Goal: Task Accomplishment & Management: Complete application form

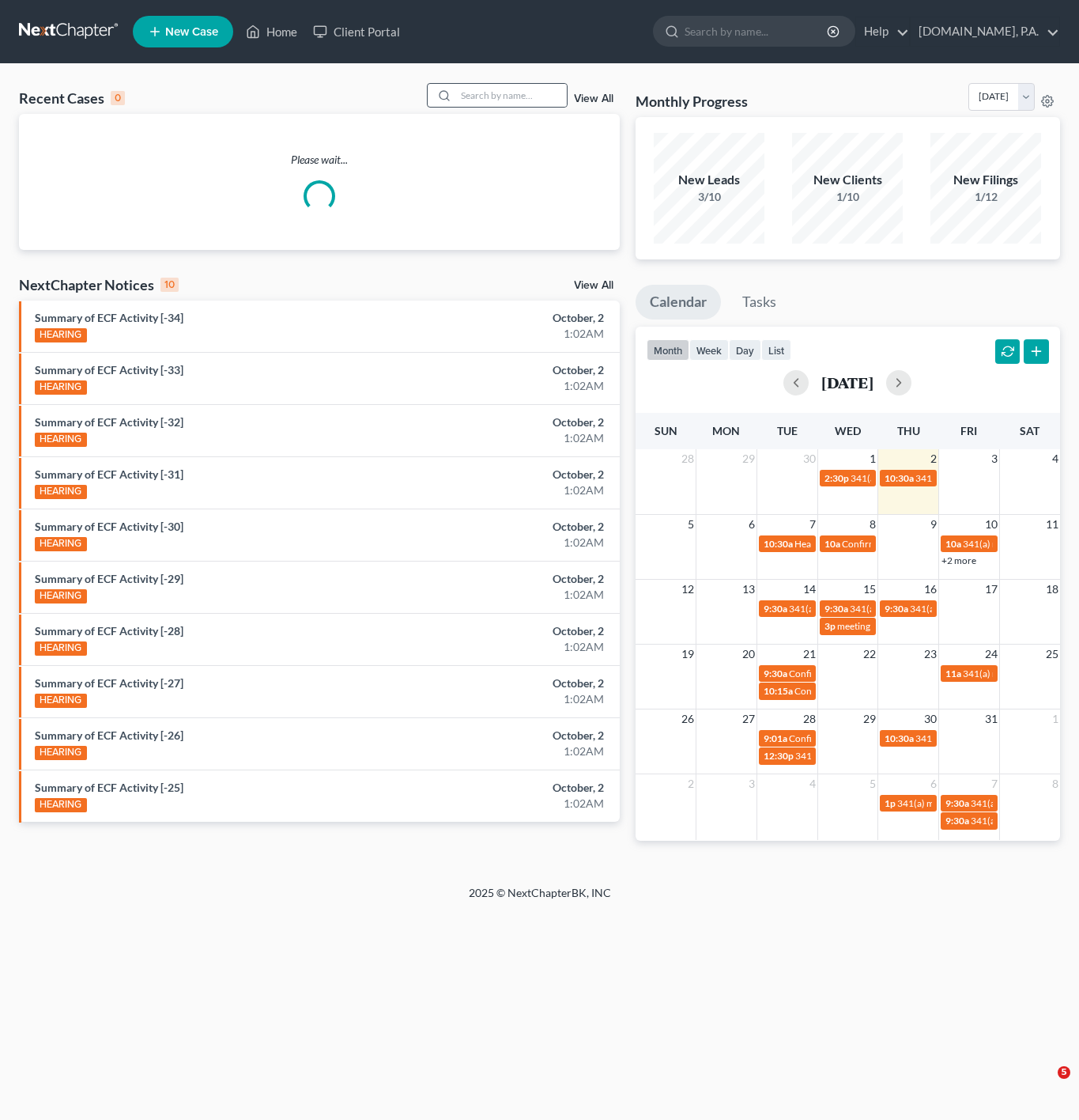
click at [456, 106] on div at bounding box center [442, 95] width 28 height 23
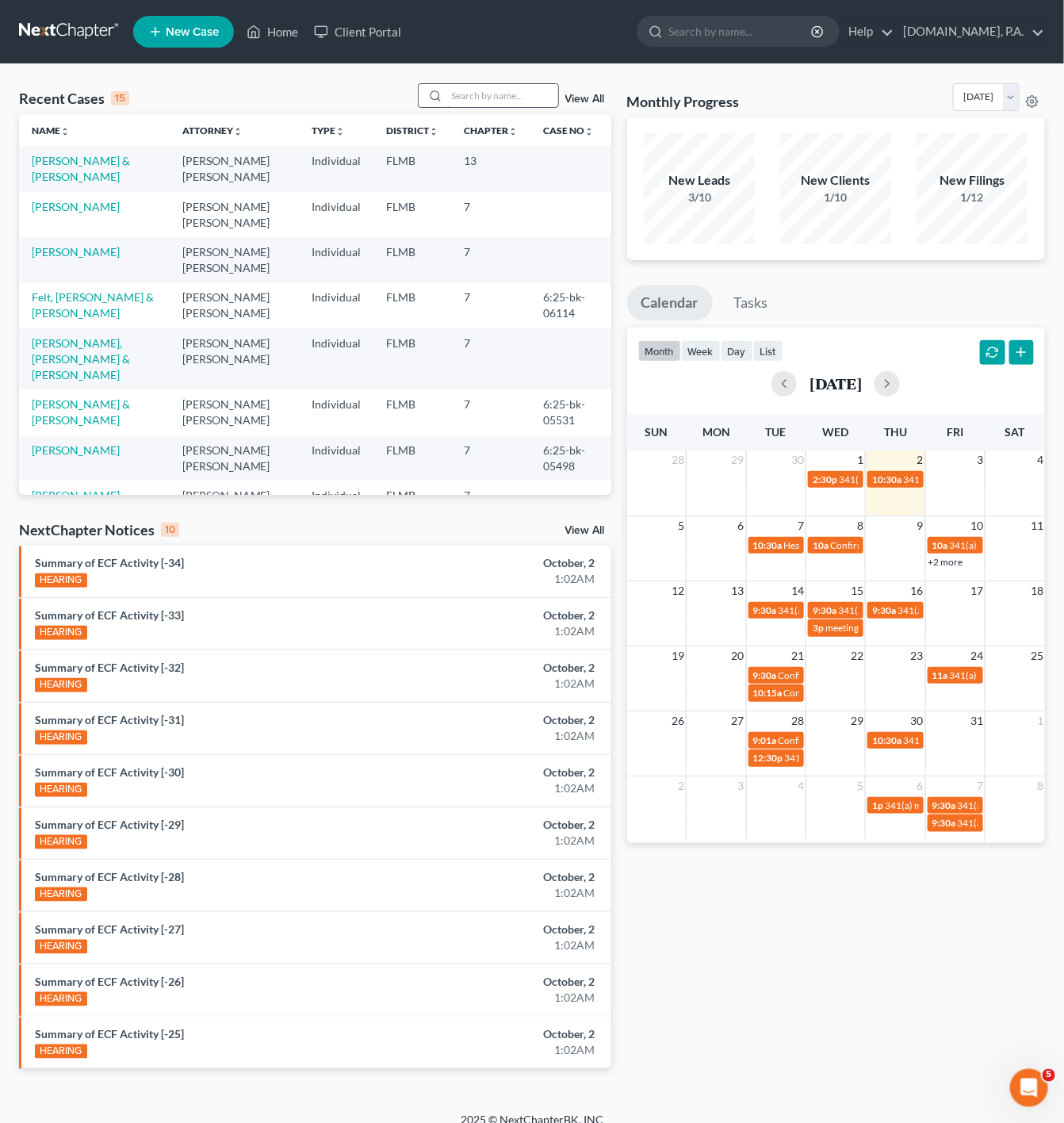
click at [463, 102] on input "search" at bounding box center [502, 95] width 111 height 23
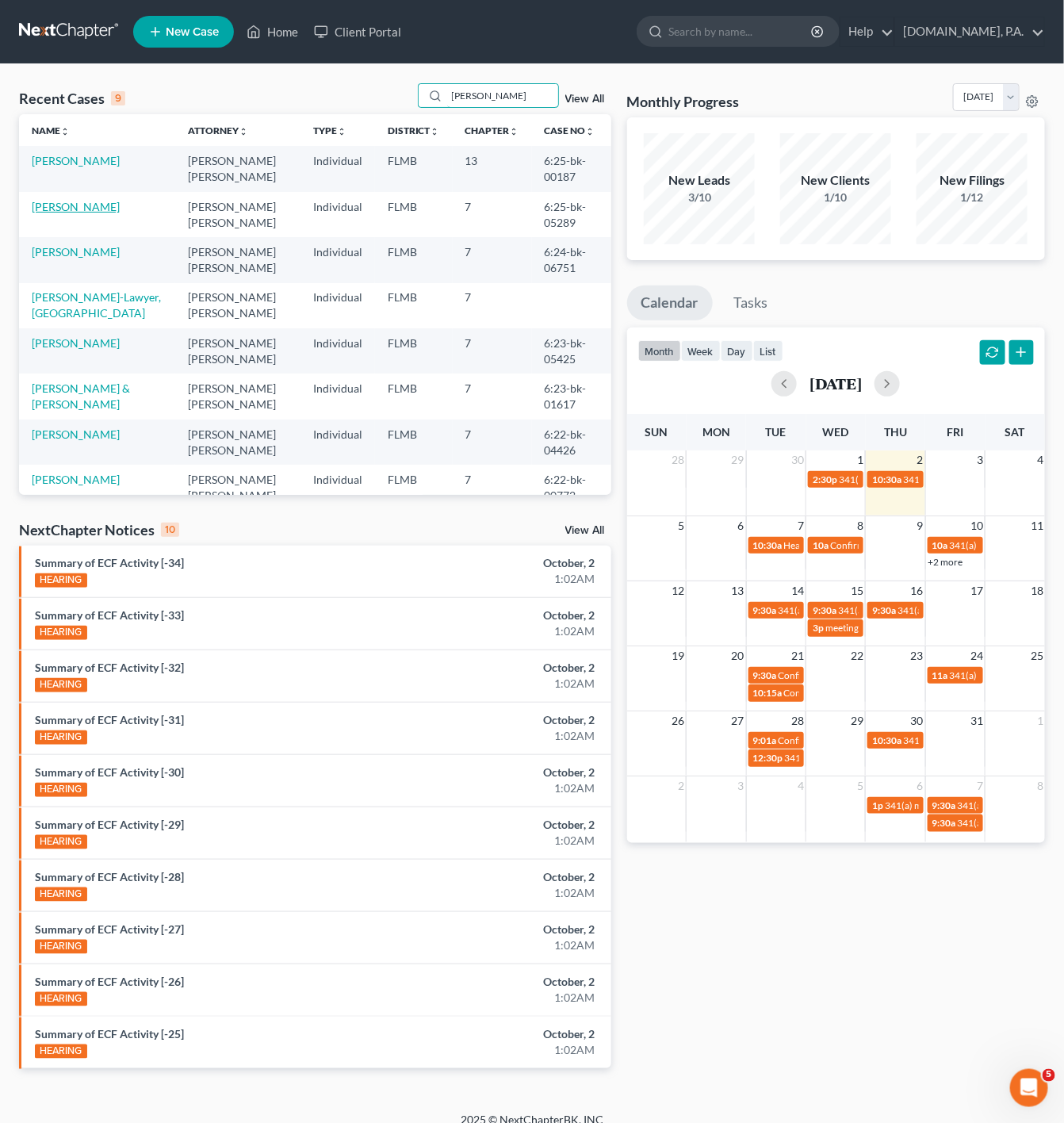
type input "[PERSON_NAME]"
click at [86, 205] on link "[PERSON_NAME]" at bounding box center [75, 207] width 88 height 13
select select "2"
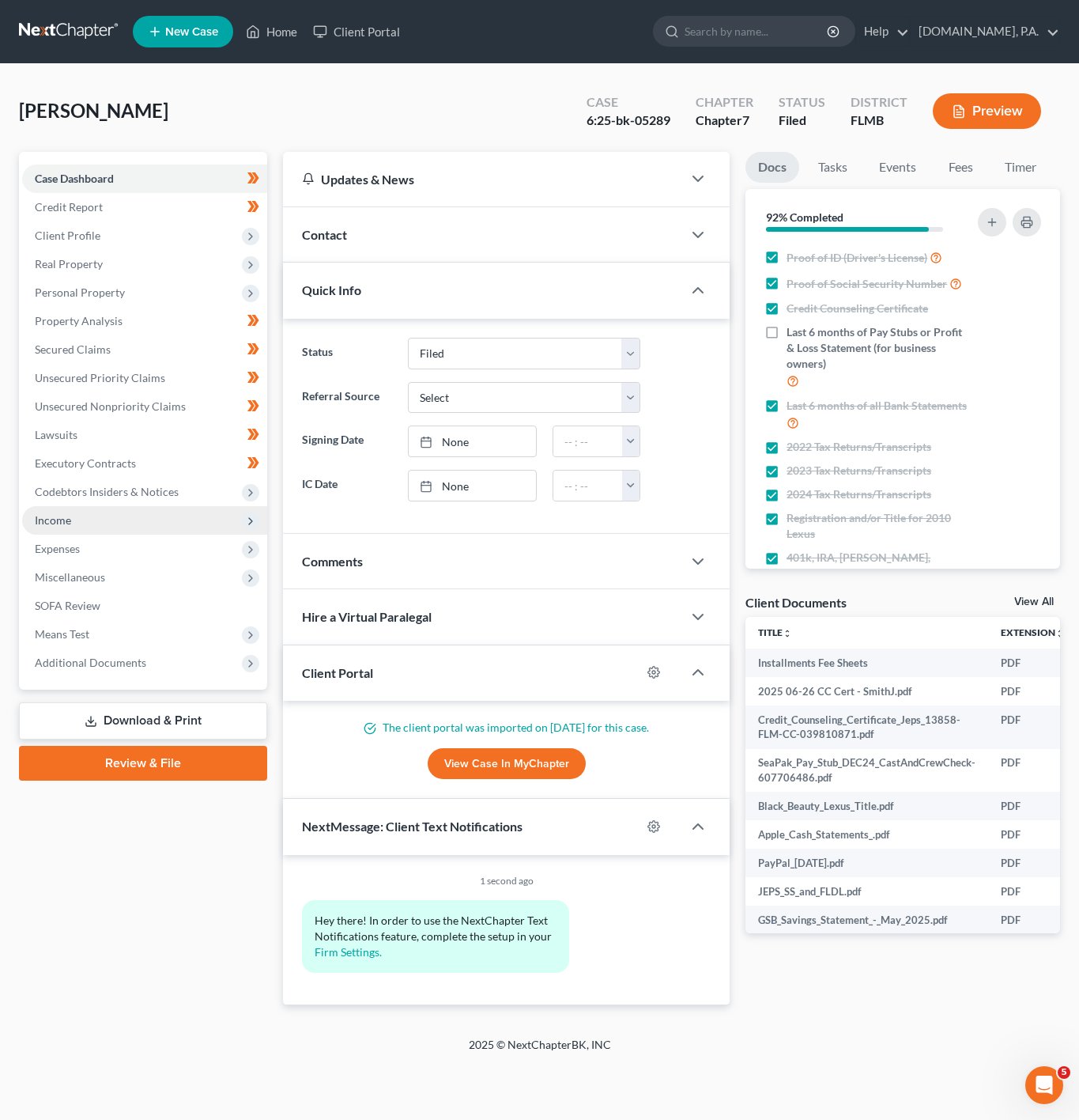
click at [135, 513] on span "Income" at bounding box center [144, 520] width 245 height 28
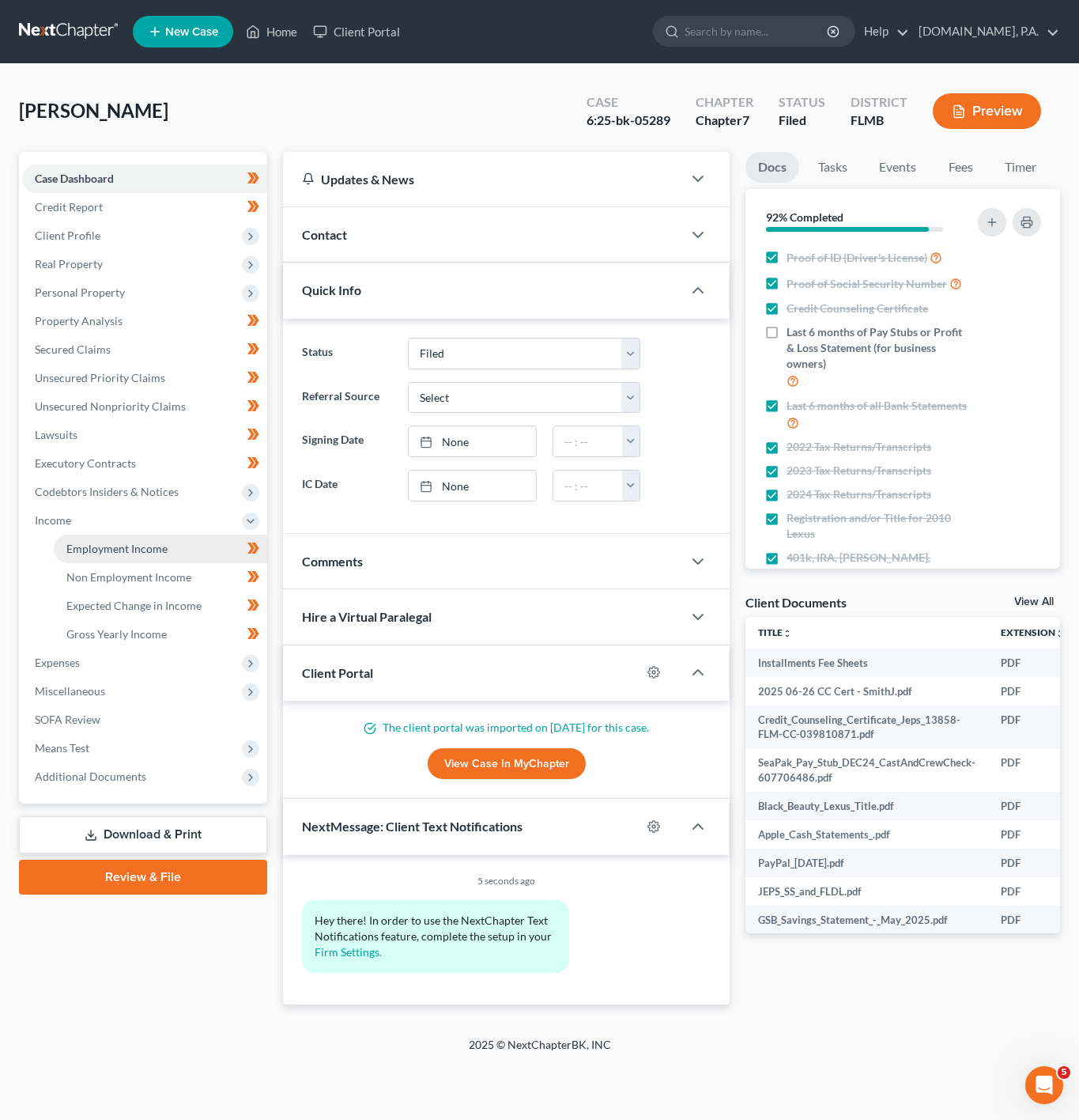
click at [153, 542] on span "Employment Income" at bounding box center [117, 549] width 102 height 13
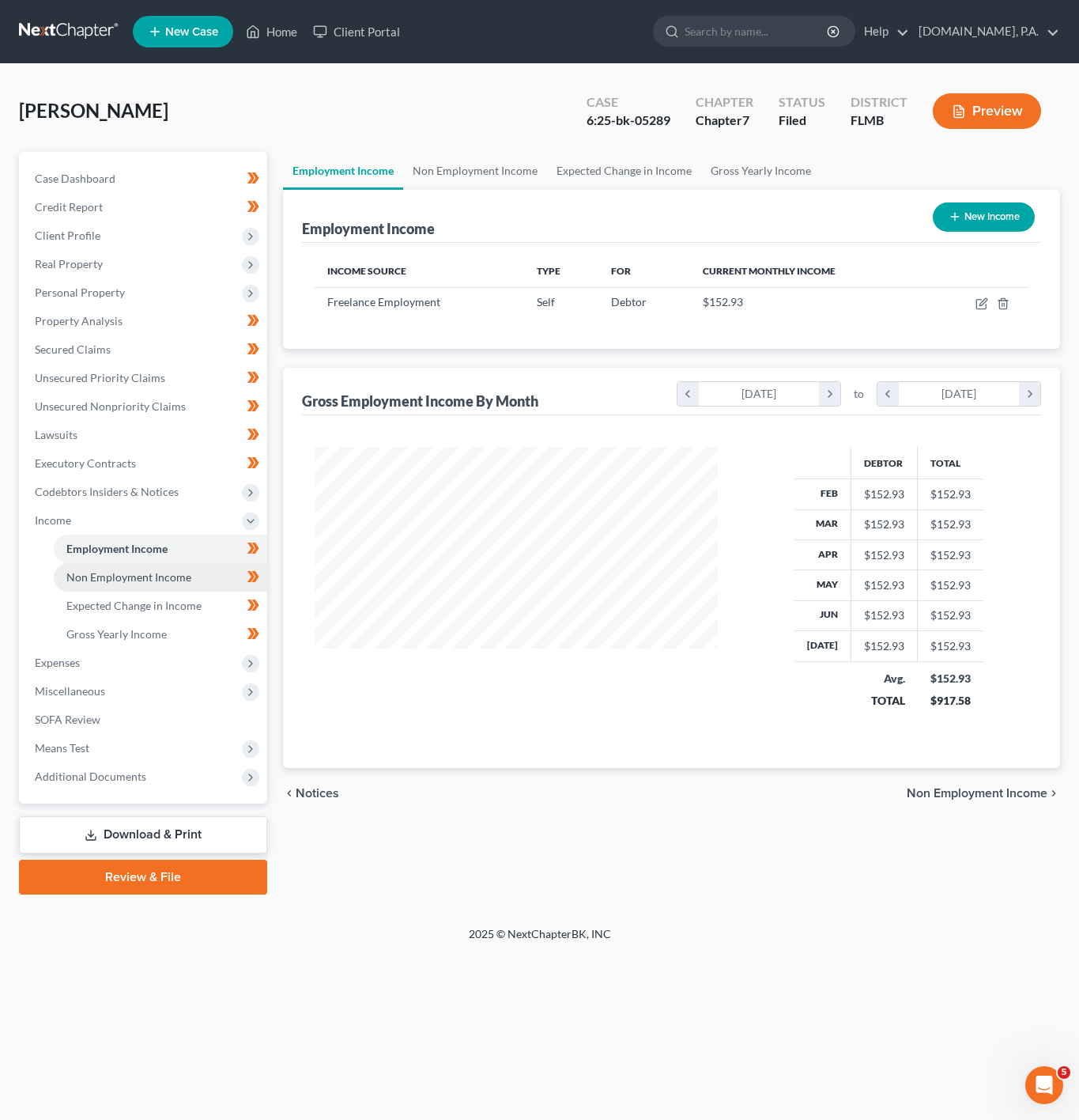
scroll to position [286, 434]
click at [161, 566] on link "Non Employment Income" at bounding box center [160, 577] width 214 height 28
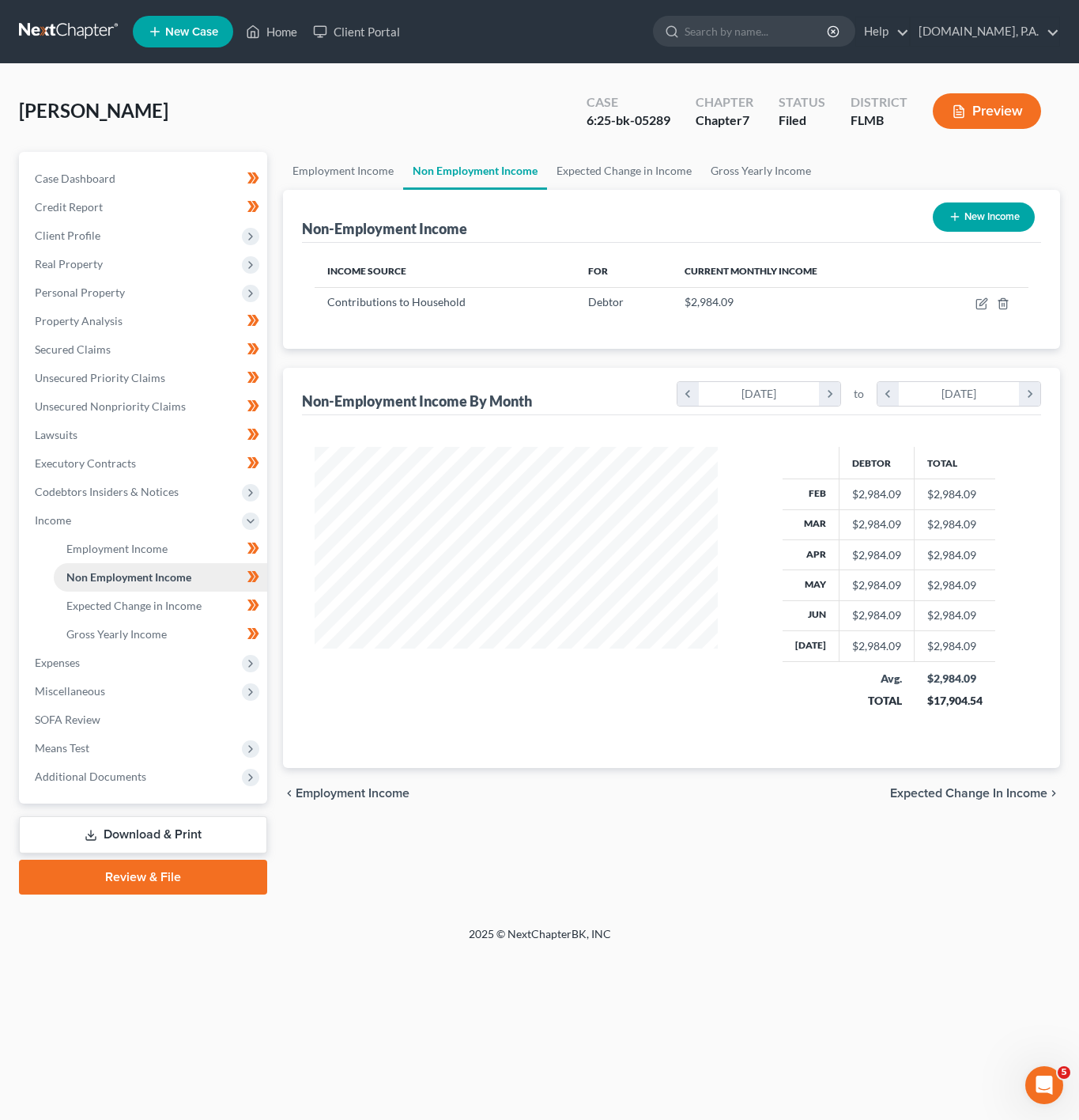
scroll to position [286, 434]
click at [987, 305] on icon "button" at bounding box center [981, 303] width 12 height 12
select select "8"
select select "0"
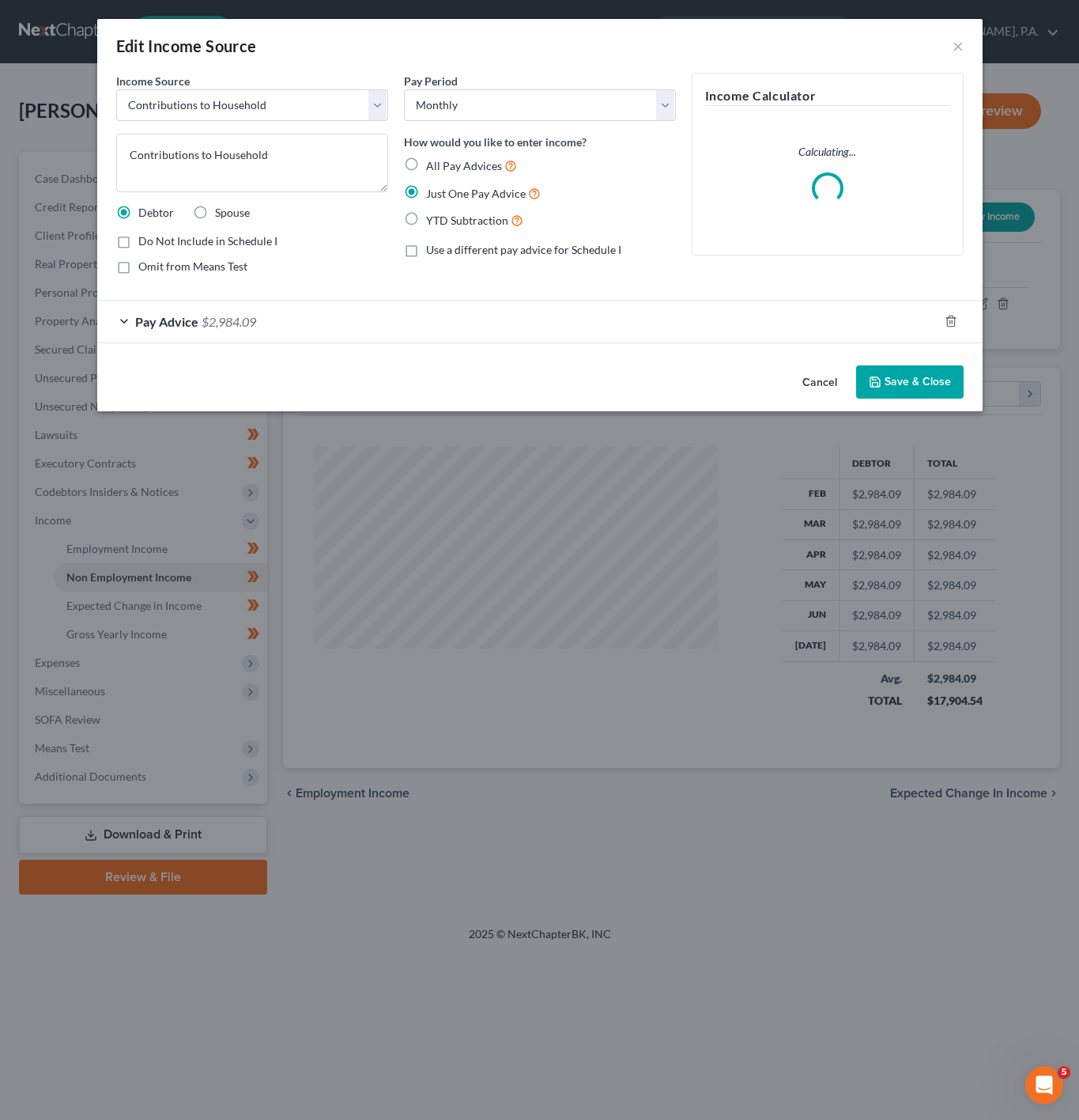
click at [377, 324] on div "Pay Advice $2,984.09" at bounding box center [517, 322] width 841 height 42
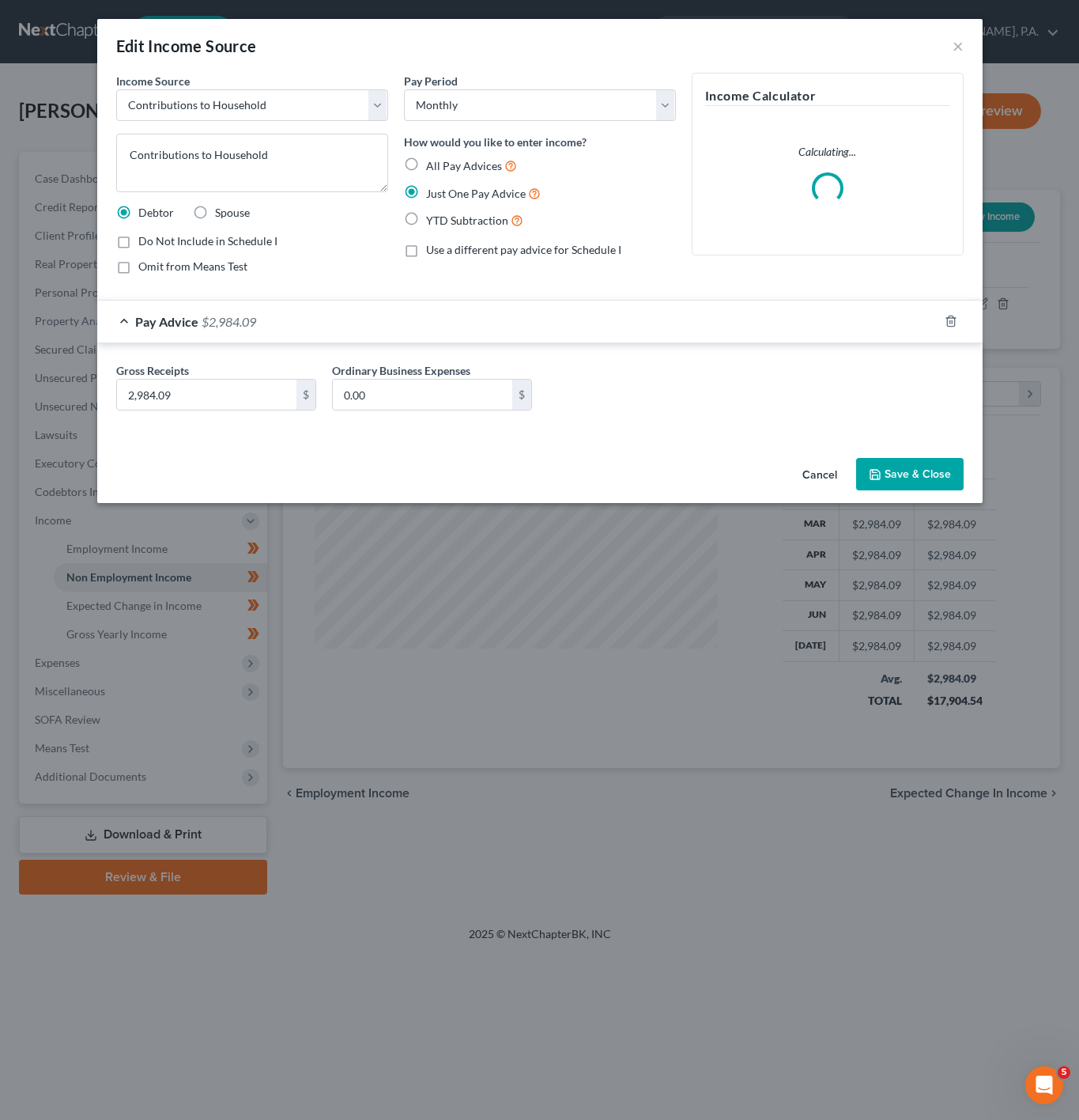
click at [377, 324] on div "Pay Advice $2,984.09" at bounding box center [517, 322] width 841 height 42
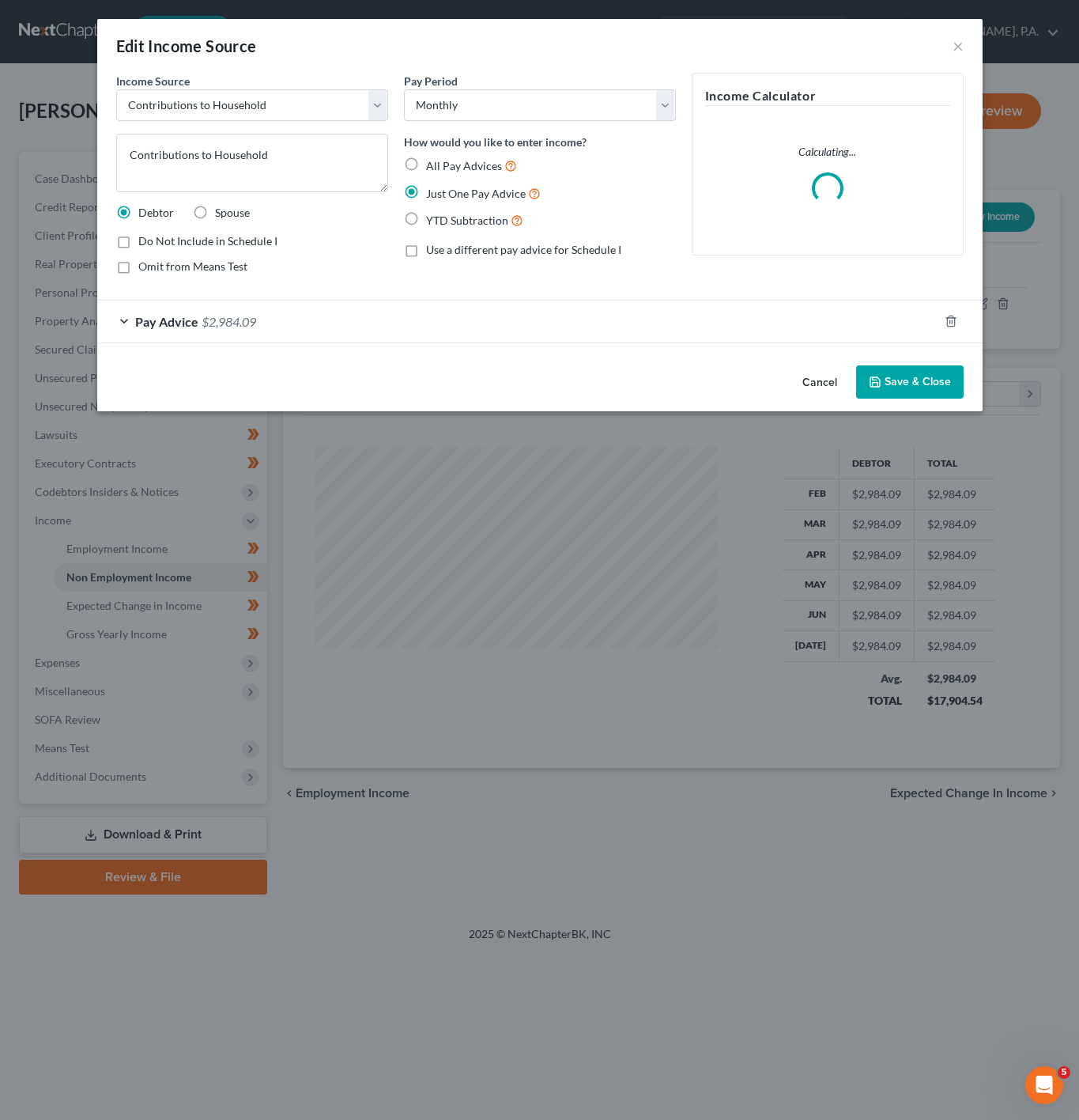
click at [385, 324] on div "Pay Advice $2,984.09" at bounding box center [517, 322] width 841 height 42
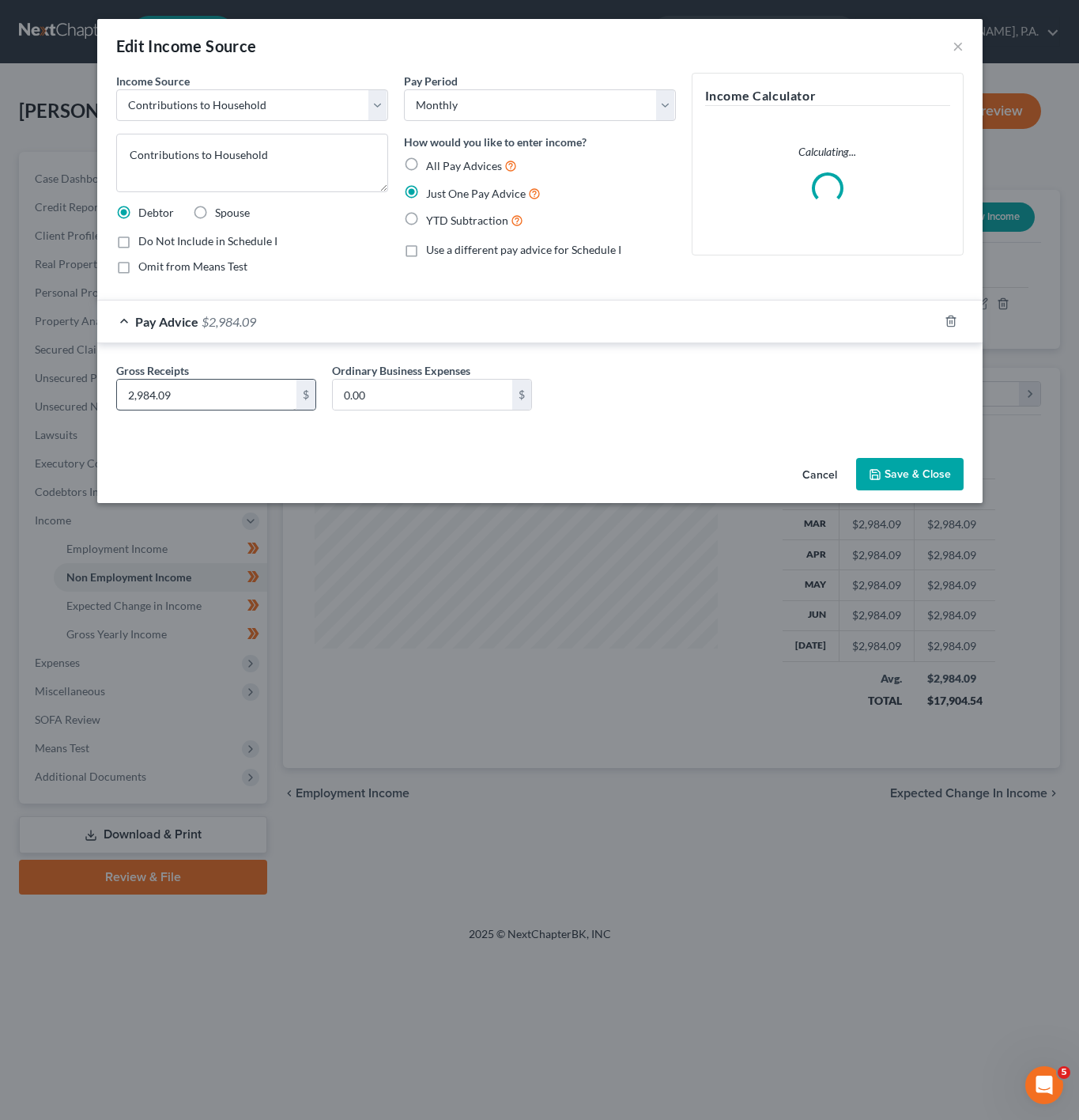
drag, startPoint x: 248, startPoint y: 413, endPoint x: 226, endPoint y: 408, distance: 22.6
click at [226, 408] on div "2,984.09 $" at bounding box center [215, 394] width 200 height 31
drag, startPoint x: 960, startPoint y: 40, endPoint x: 992, endPoint y: 82, distance: 52.8
click at [960, 40] on button "×" at bounding box center [958, 46] width 11 height 19
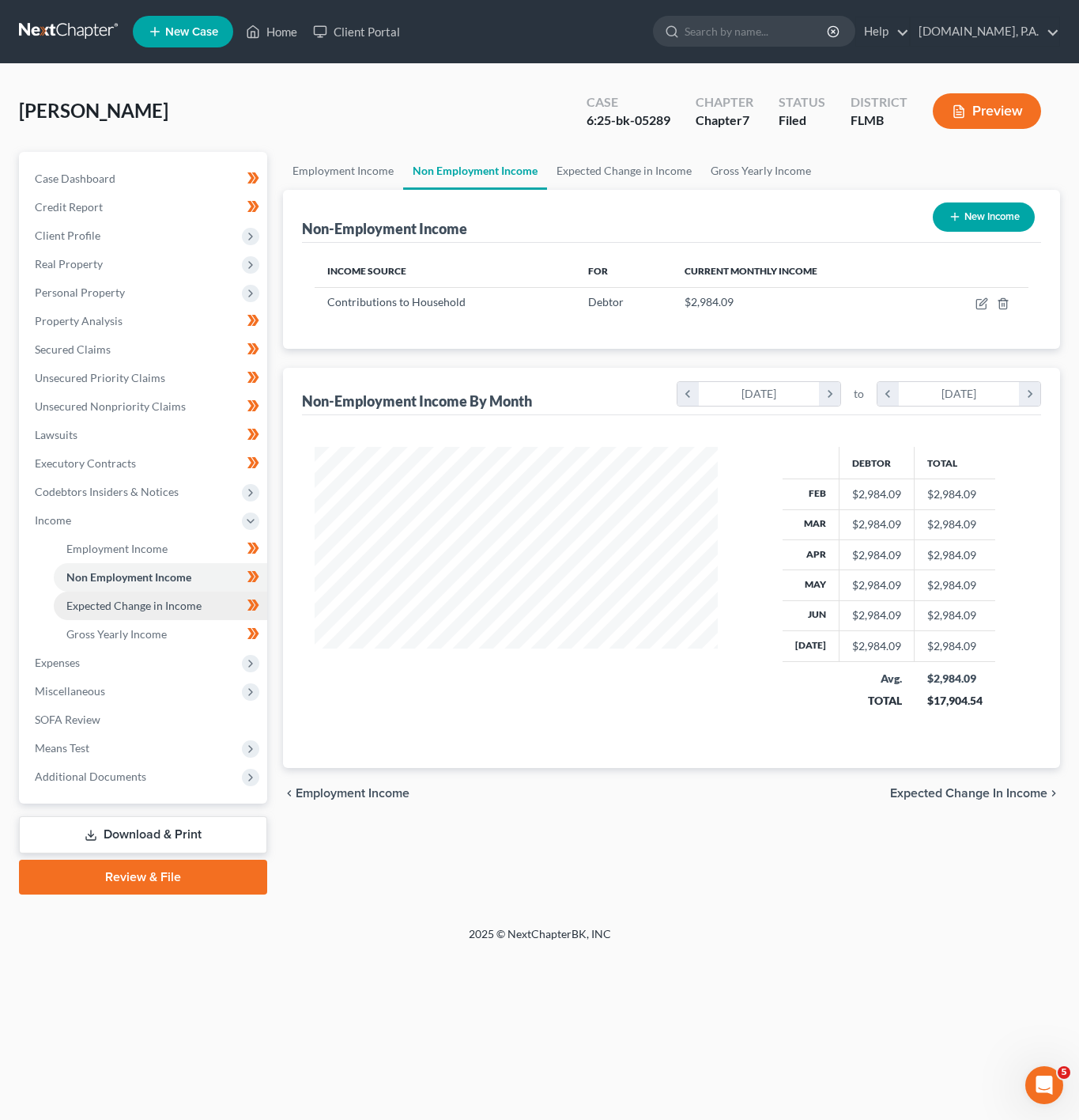
click at [178, 612] on link "Expected Change in Income" at bounding box center [160, 606] width 214 height 28
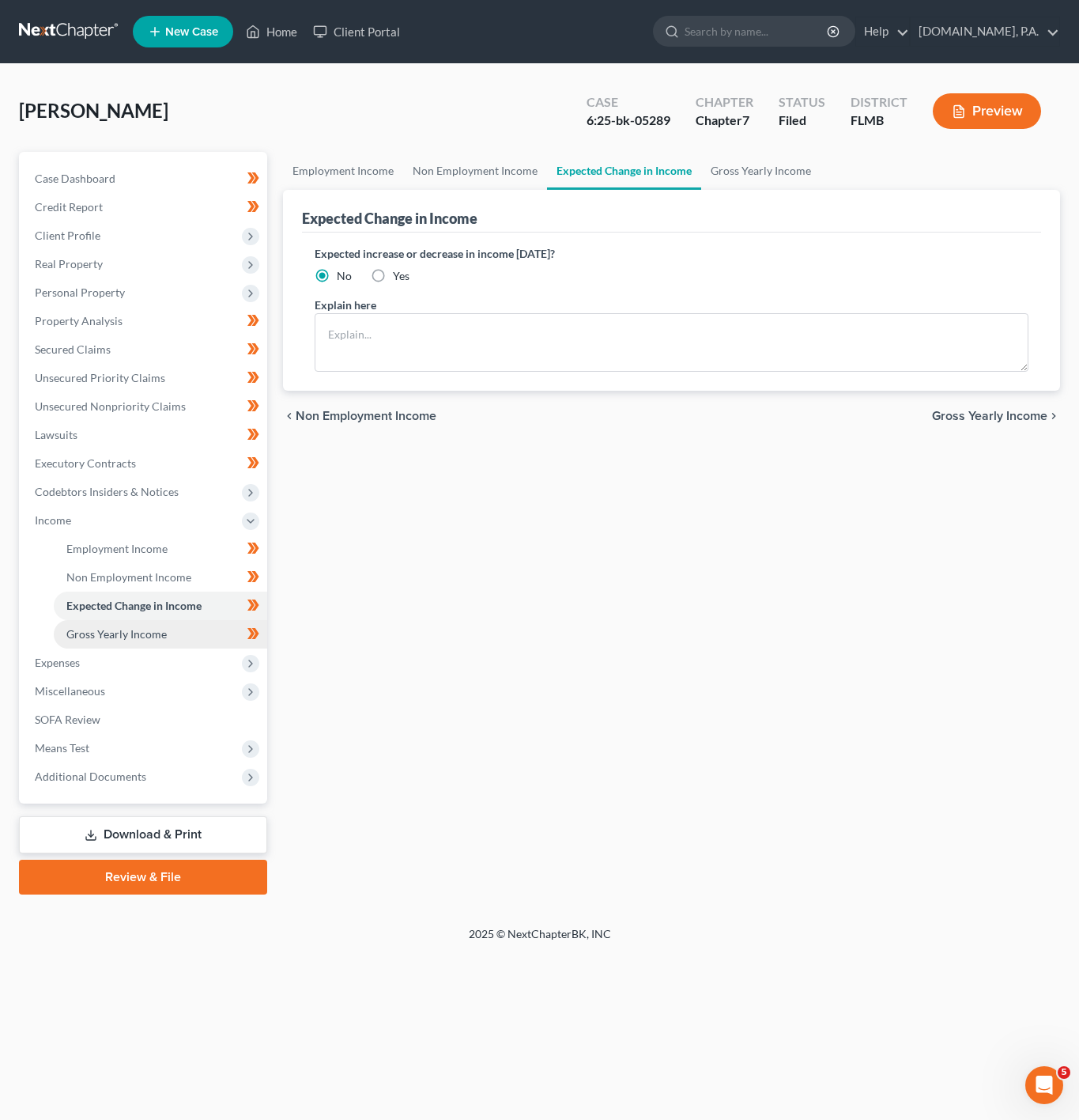
click at [171, 626] on link "Gross Yearly Income" at bounding box center [160, 634] width 214 height 28
